Goal: Task Accomplishment & Management: Use online tool/utility

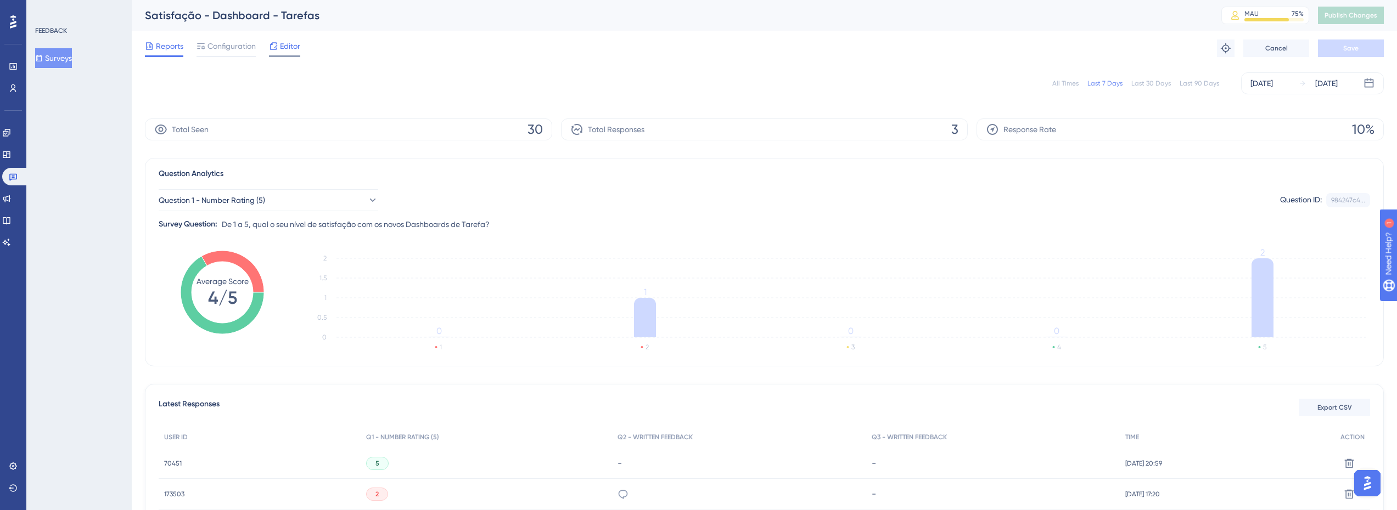
click at [284, 42] on span "Editor" at bounding box center [290, 46] width 20 height 13
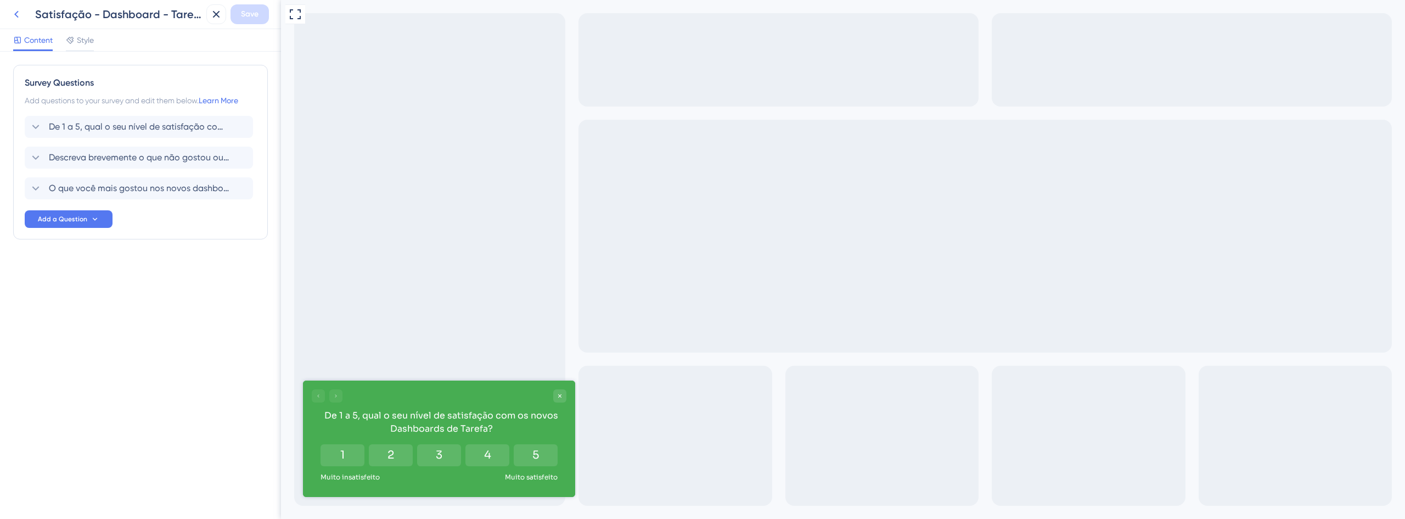
click at [24, 18] on button at bounding box center [17, 14] width 20 height 20
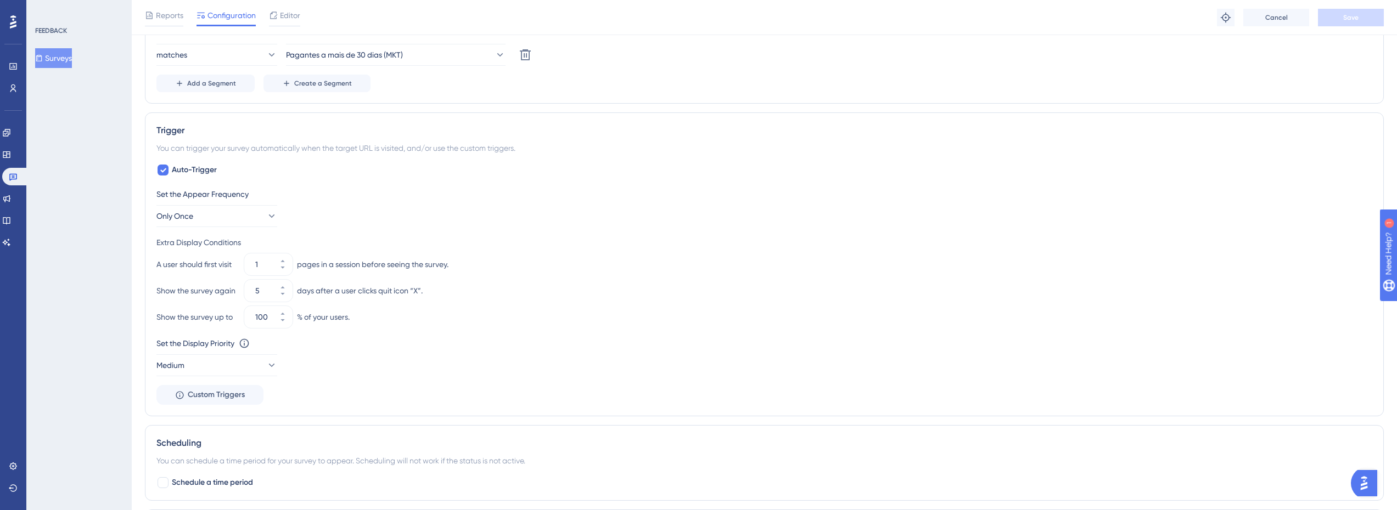
scroll to position [512, 0]
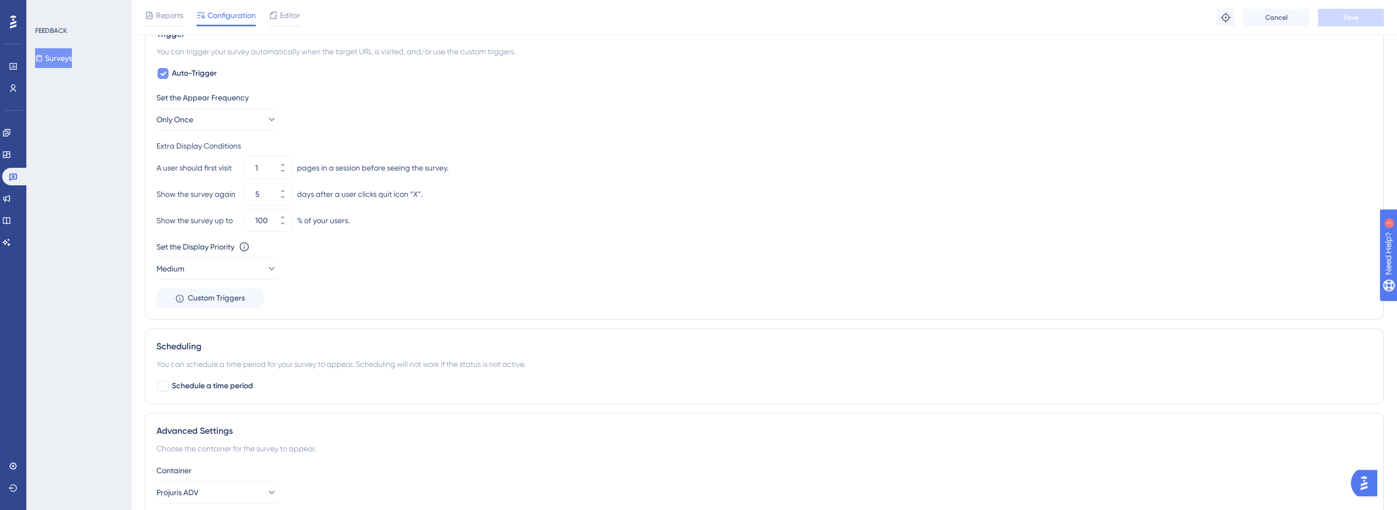
click at [165, 71] on icon at bounding box center [163, 73] width 7 height 9
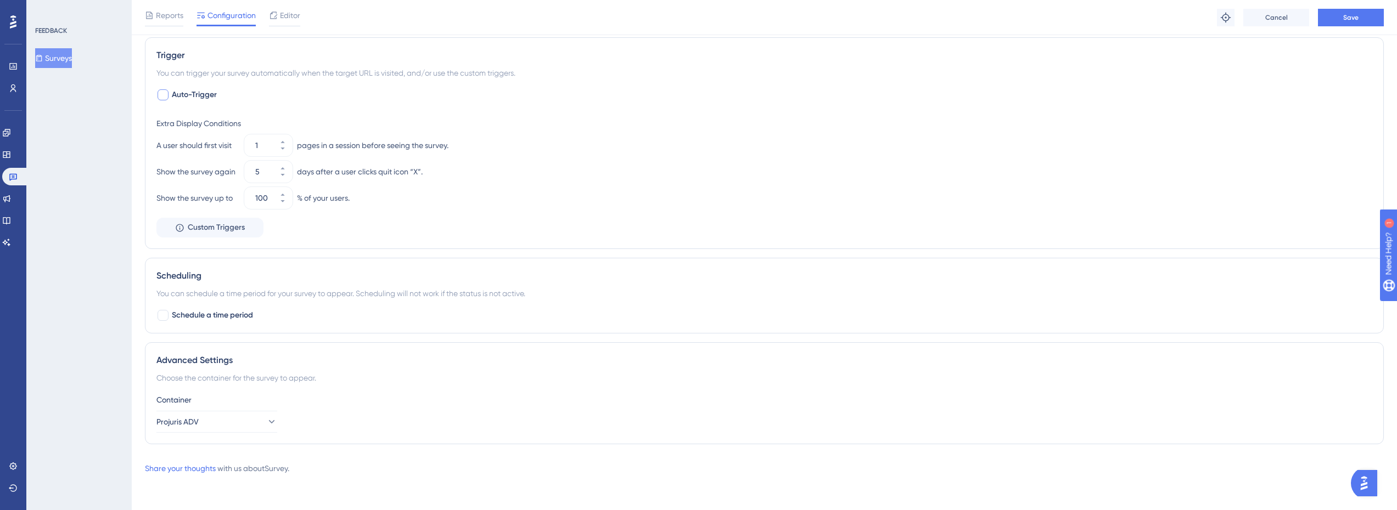
scroll to position [491, 0]
click at [170, 98] on label "Auto-Trigger" at bounding box center [186, 94] width 60 height 13
checkbox input "true"
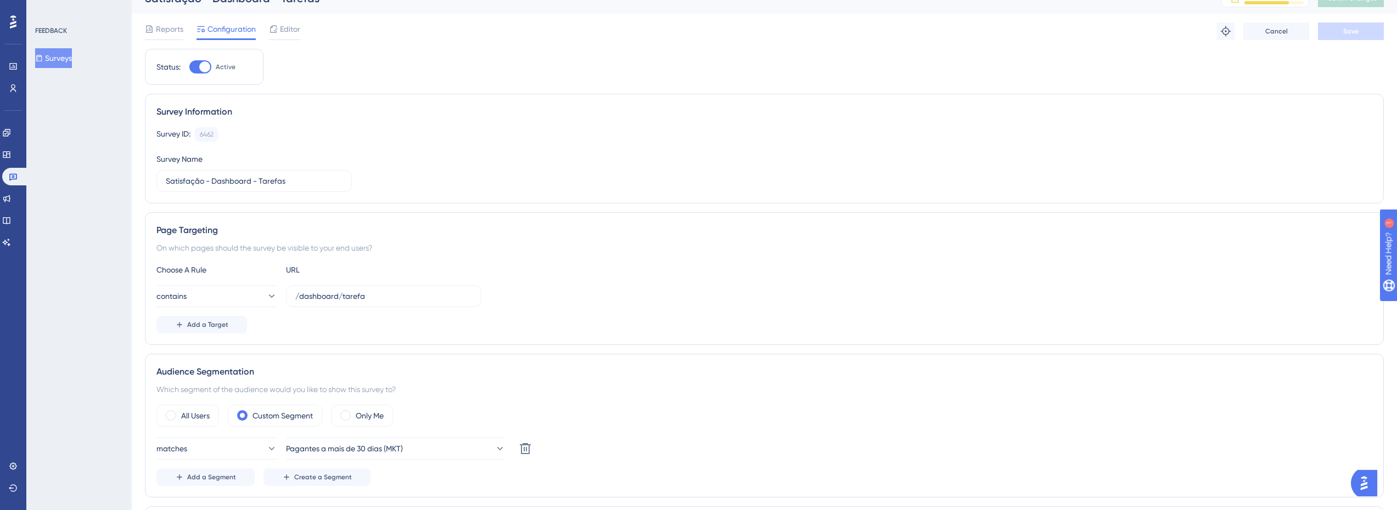
scroll to position [0, 0]
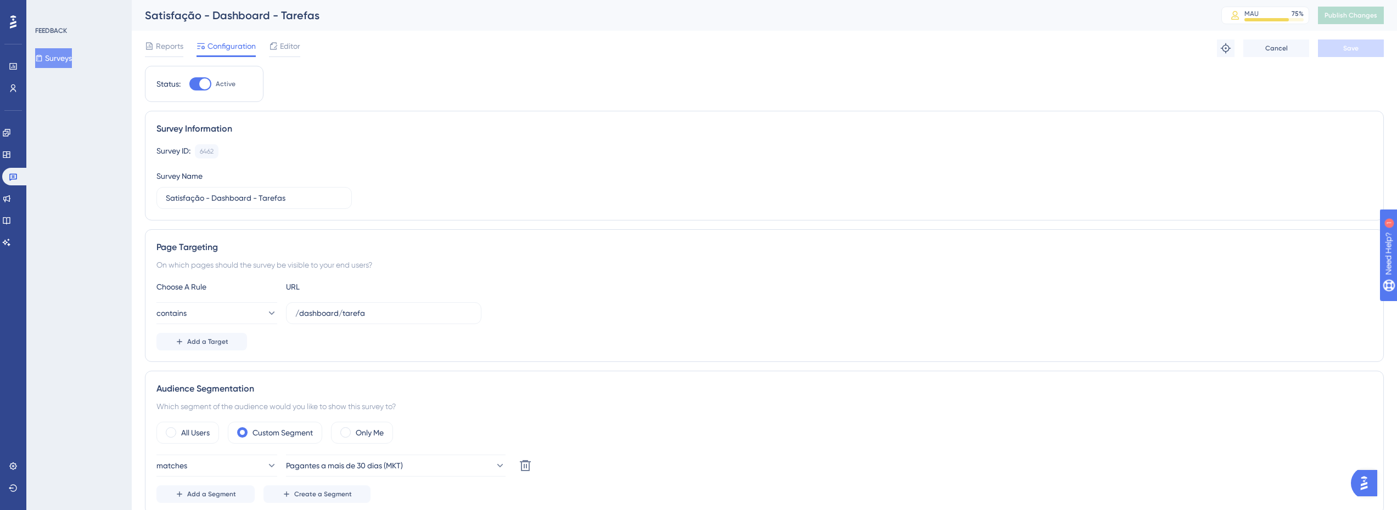
click at [157, 39] on div "Reports Configuration Editor Troubleshoot Cancel Save" at bounding box center [764, 48] width 1239 height 35
click at [161, 43] on span "Reports" at bounding box center [169, 46] width 27 height 13
